Goal: Task Accomplishment & Management: Use online tool/utility

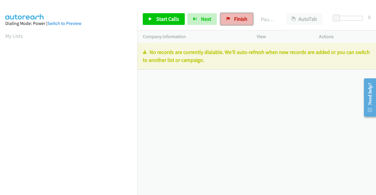
click at [239, 20] on span "Finish" at bounding box center [240, 19] width 13 height 7
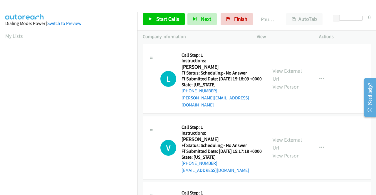
click at [282, 71] on link "View External Url" at bounding box center [287, 75] width 29 height 15
click at [282, 142] on link "View External Url" at bounding box center [287, 144] width 29 height 15
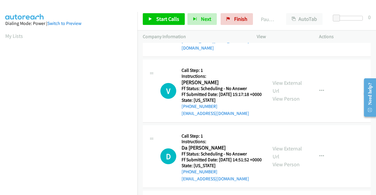
scroll to position [59, 0]
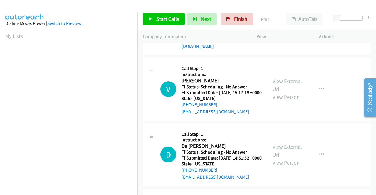
click at [290, 154] on link "View External Url" at bounding box center [287, 151] width 29 height 15
click at [170, 18] on span "Start Calls" at bounding box center [167, 19] width 23 height 7
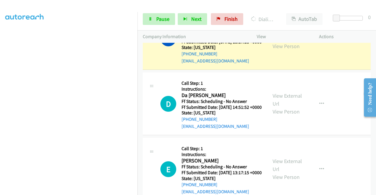
scroll to position [147, 0]
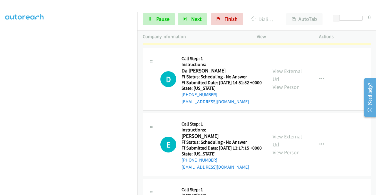
click at [278, 148] on link "View External Url" at bounding box center [287, 140] width 29 height 15
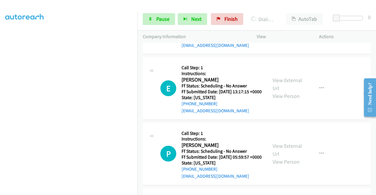
scroll to position [206, 0]
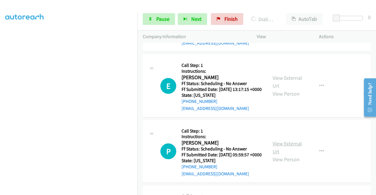
click at [286, 155] on link "View External Url" at bounding box center [287, 147] width 29 height 15
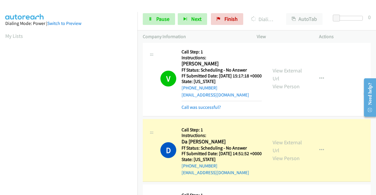
scroll to position [134, 0]
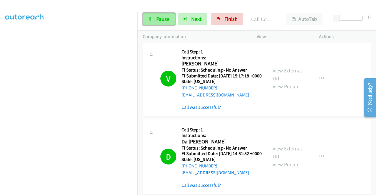
click at [163, 21] on span "Pause" at bounding box center [162, 19] width 13 height 7
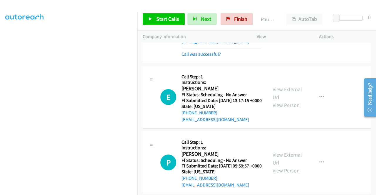
scroll to position [264, 0]
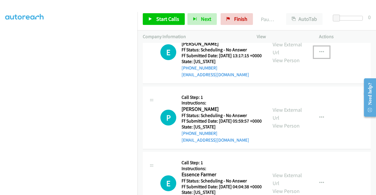
click at [320, 55] on icon "button" at bounding box center [321, 52] width 5 height 5
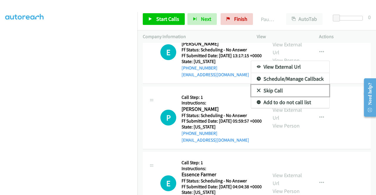
click at [278, 97] on link "Skip Call" at bounding box center [290, 91] width 78 height 12
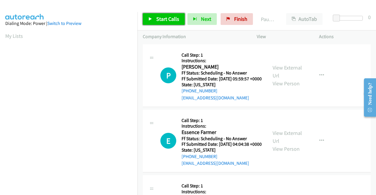
click at [165, 19] on span "Start Calls" at bounding box center [167, 19] width 23 height 7
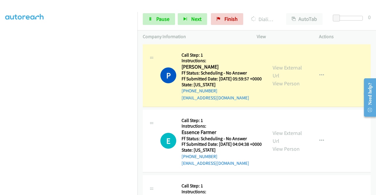
scroll to position [117, 0]
click at [295, 143] on link "View External Url" at bounding box center [287, 137] width 29 height 15
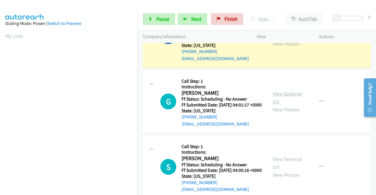
click at [285, 105] on link "View External Url" at bounding box center [287, 97] width 29 height 15
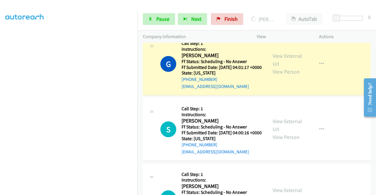
scroll to position [212, 0]
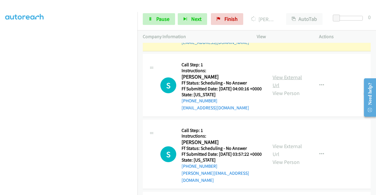
click at [289, 89] on link "View External Url" at bounding box center [287, 81] width 29 height 15
click at [161, 19] on span "Pause" at bounding box center [162, 19] width 13 height 7
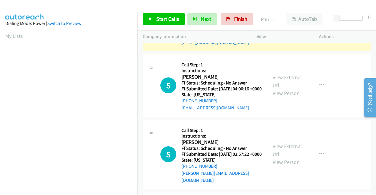
scroll to position [134, 0]
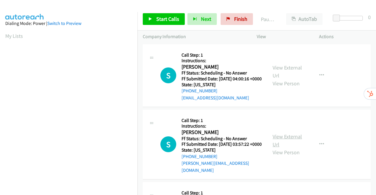
click at [280, 142] on link "View External Url" at bounding box center [287, 140] width 29 height 15
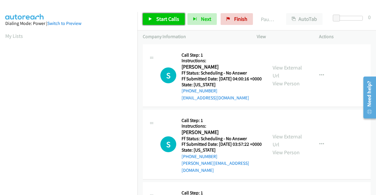
click at [157, 23] on link "Start Calls" at bounding box center [164, 19] width 42 height 12
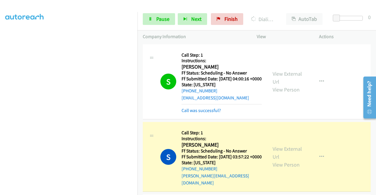
scroll to position [88, 0]
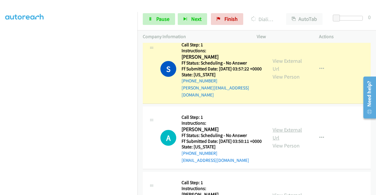
click at [294, 138] on link "View External Url" at bounding box center [287, 134] width 29 height 15
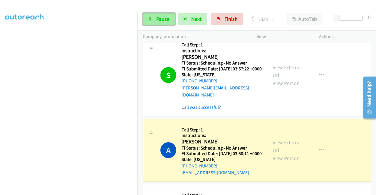
click at [152, 19] on link "Pause" at bounding box center [159, 19] width 32 height 12
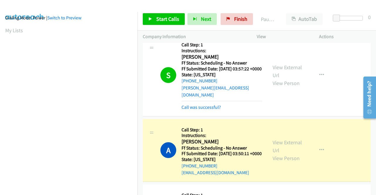
scroll to position [0, 0]
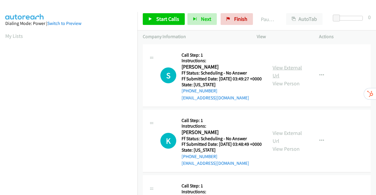
click at [276, 70] on link "View External Url" at bounding box center [287, 71] width 29 height 15
click at [291, 142] on link "View External Url" at bounding box center [287, 137] width 29 height 15
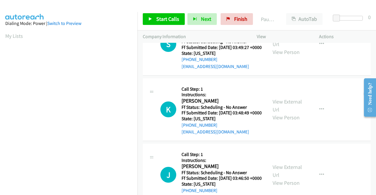
scroll to position [59, 0]
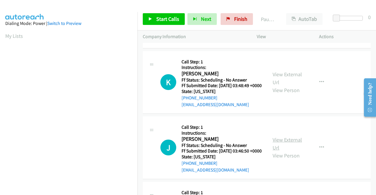
click at [287, 151] on link "View External Url" at bounding box center [287, 144] width 29 height 15
drag, startPoint x: 155, startPoint y: 20, endPoint x: 167, endPoint y: 16, distance: 12.7
click at [155, 20] on link "Start Calls" at bounding box center [164, 19] width 42 height 12
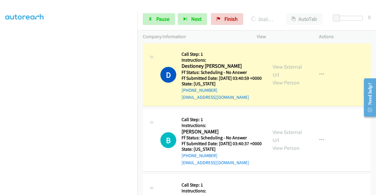
scroll to position [206, 0]
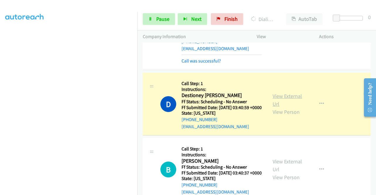
click at [294, 107] on link "View External Url" at bounding box center [287, 100] width 29 height 15
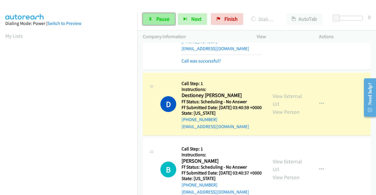
click at [160, 16] on span "Pause" at bounding box center [162, 19] width 13 height 7
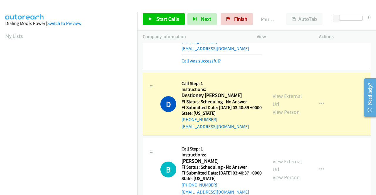
scroll to position [88, 0]
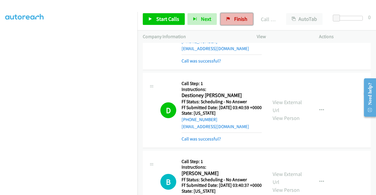
click at [238, 20] on span "Finish" at bounding box center [240, 19] width 13 height 7
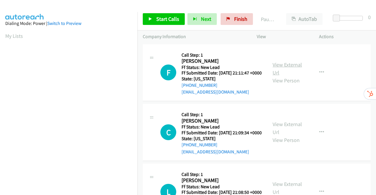
click at [287, 69] on link "View External Url" at bounding box center [287, 68] width 29 height 15
click at [284, 131] on link "View External Url" at bounding box center [287, 128] width 29 height 15
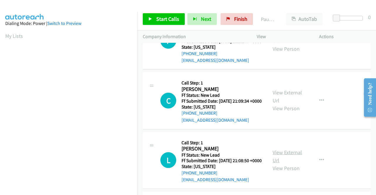
scroll to position [59, 0]
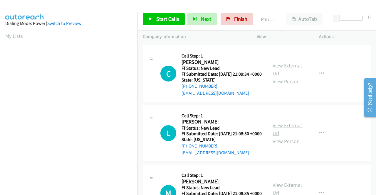
click at [289, 137] on link "View External Url" at bounding box center [287, 129] width 29 height 15
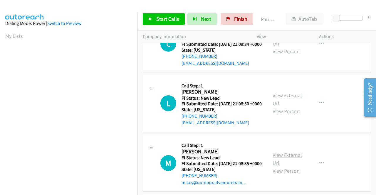
scroll to position [117, 0]
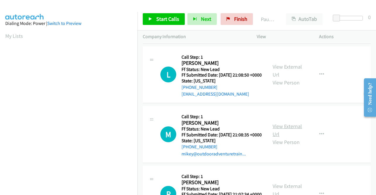
click at [287, 138] on link "View External Url" at bounding box center [287, 130] width 29 height 15
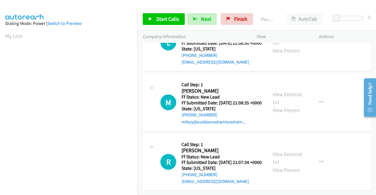
scroll to position [182, 0]
click at [284, 151] on link "View External Url" at bounding box center [287, 158] width 29 height 15
click at [156, 18] on span "Start Calls" at bounding box center [167, 19] width 23 height 7
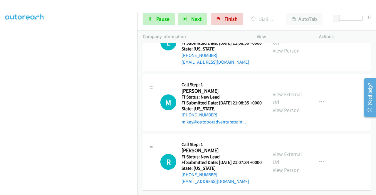
scroll to position [134, 0]
click at [160, 18] on span "Pause" at bounding box center [162, 19] width 13 height 7
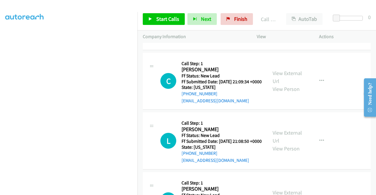
scroll to position [0, 0]
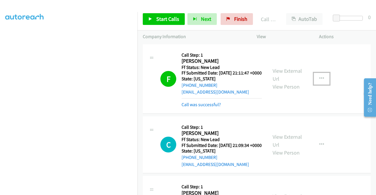
click at [321, 80] on button "button" at bounding box center [322, 79] width 16 height 12
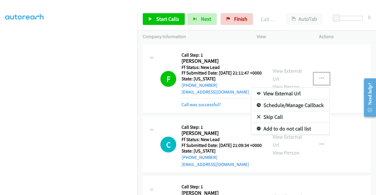
click at [270, 119] on link "Skip Call" at bounding box center [290, 117] width 78 height 12
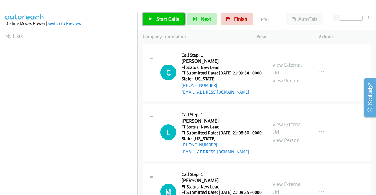
click at [147, 17] on link "Start Calls" at bounding box center [164, 19] width 42 height 12
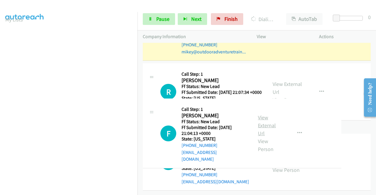
scroll to position [264, 0]
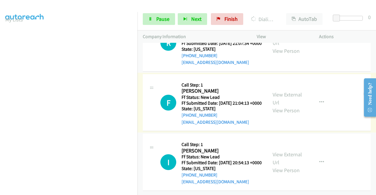
click at [278, 91] on link "View External Url" at bounding box center [287, 98] width 29 height 15
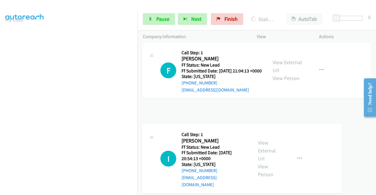
scroll to position [273, 0]
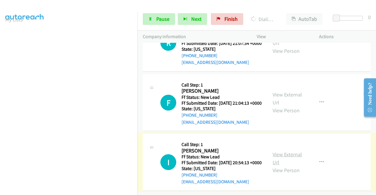
click at [282, 151] on link "View External Url" at bounding box center [287, 158] width 29 height 15
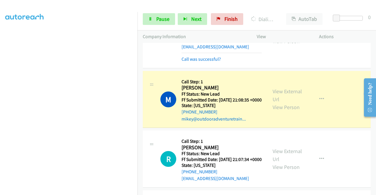
scroll to position [96, 0]
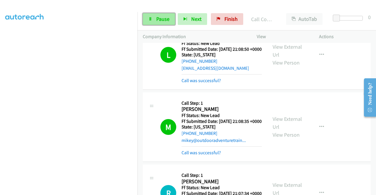
click at [153, 18] on link "Pause" at bounding box center [159, 19] width 32 height 12
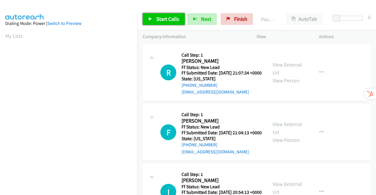
click at [155, 18] on link "Start Calls" at bounding box center [164, 19] width 42 height 12
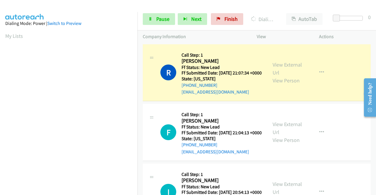
scroll to position [134, 0]
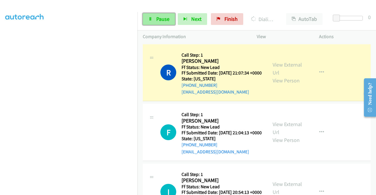
click at [160, 21] on span "Pause" at bounding box center [162, 19] width 13 height 7
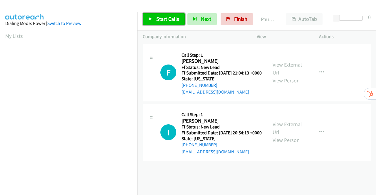
click at [159, 17] on span "Start Calls" at bounding box center [167, 19] width 23 height 7
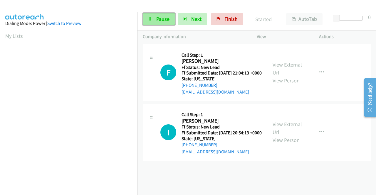
click at [154, 17] on link "Pause" at bounding box center [159, 19] width 32 height 12
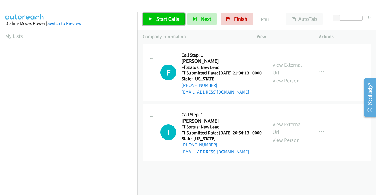
click at [159, 19] on span "Start Calls" at bounding box center [167, 19] width 23 height 7
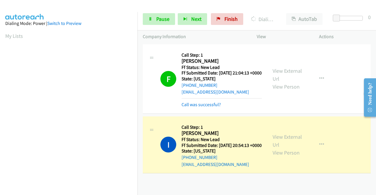
scroll to position [134, 0]
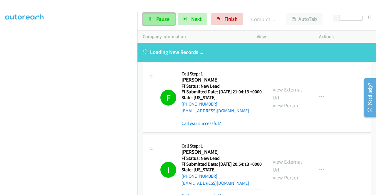
click at [163, 19] on span "Pause" at bounding box center [162, 19] width 13 height 7
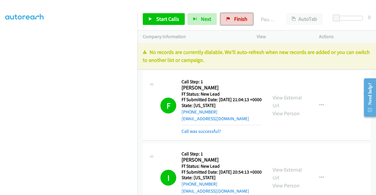
click at [241, 20] on span "Finish" at bounding box center [240, 19] width 13 height 7
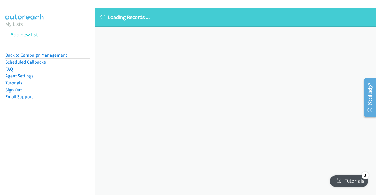
click at [62, 54] on link "Back to Campaign Management" at bounding box center [36, 55] width 62 height 6
click at [56, 54] on link "Back to Campaign Management" at bounding box center [36, 55] width 62 height 6
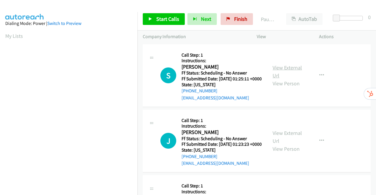
click at [292, 72] on link "View External Url" at bounding box center [287, 71] width 29 height 15
click at [290, 140] on link "View External Url" at bounding box center [287, 137] width 29 height 15
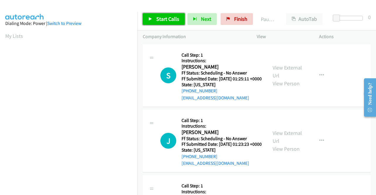
click at [167, 19] on span "Start Calls" at bounding box center [167, 19] width 23 height 7
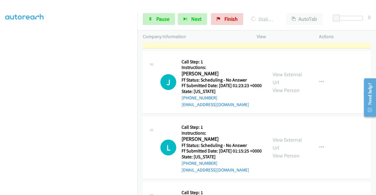
scroll to position [117, 0]
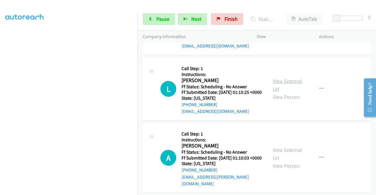
click at [287, 93] on link "View External Url" at bounding box center [287, 85] width 29 height 15
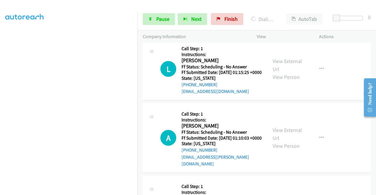
scroll to position [147, 0]
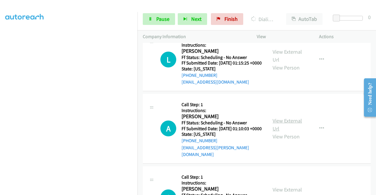
click at [285, 132] on link "View External Url" at bounding box center [287, 124] width 29 height 15
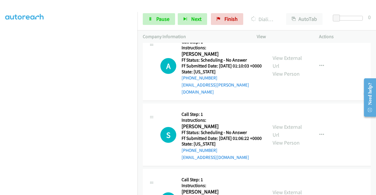
scroll to position [235, 0]
click at [279, 138] on link "View External Url" at bounding box center [287, 130] width 29 height 15
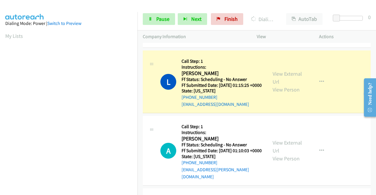
scroll to position [117, 0]
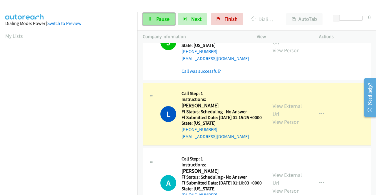
click at [160, 21] on span "Pause" at bounding box center [162, 19] width 13 height 7
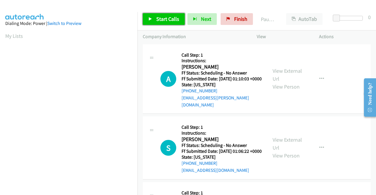
click at [159, 17] on span "Start Calls" at bounding box center [167, 19] width 23 height 7
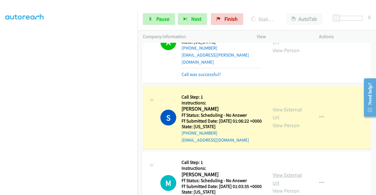
scroll to position [88, 0]
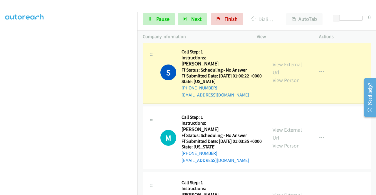
click at [291, 137] on link "View External Url" at bounding box center [287, 134] width 29 height 15
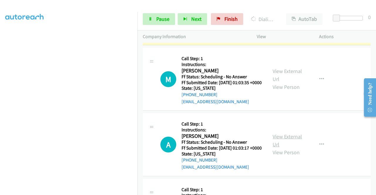
click at [292, 148] on link "View External Url" at bounding box center [287, 140] width 29 height 15
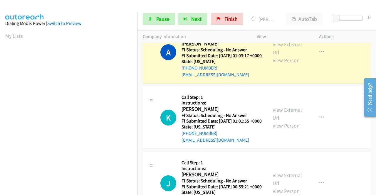
scroll to position [117, 0]
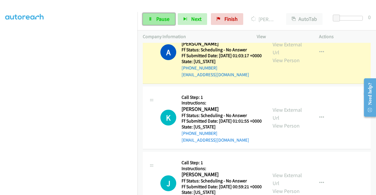
click at [162, 19] on span "Pause" at bounding box center [162, 19] width 13 height 7
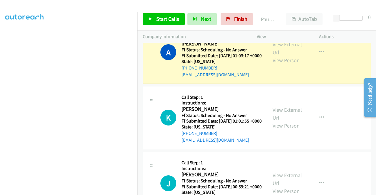
scroll to position [0, 0]
click at [234, 17] on span "Finish" at bounding box center [240, 19] width 13 height 7
